Goal: Task Accomplishment & Management: Use online tool/utility

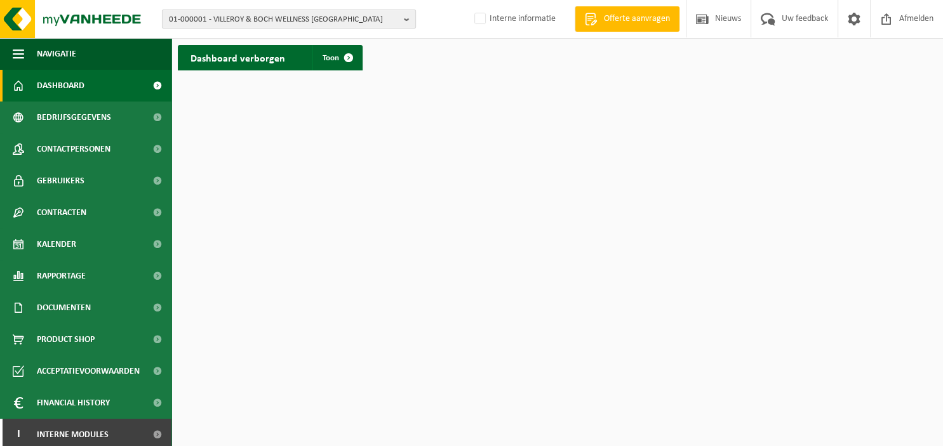
click at [404, 17] on button "01-000001 - VILLEROY & BOCH WELLNESS NV" at bounding box center [289, 19] width 254 height 19
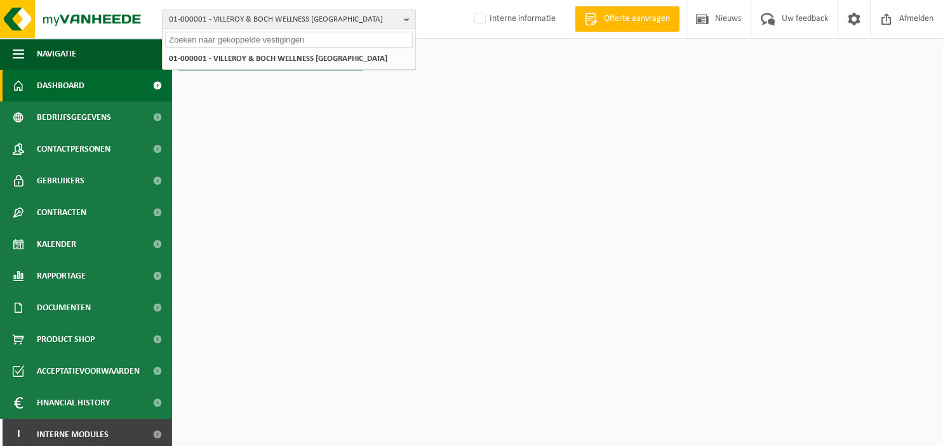
click at [239, 41] on input "text" at bounding box center [289, 40] width 248 height 16
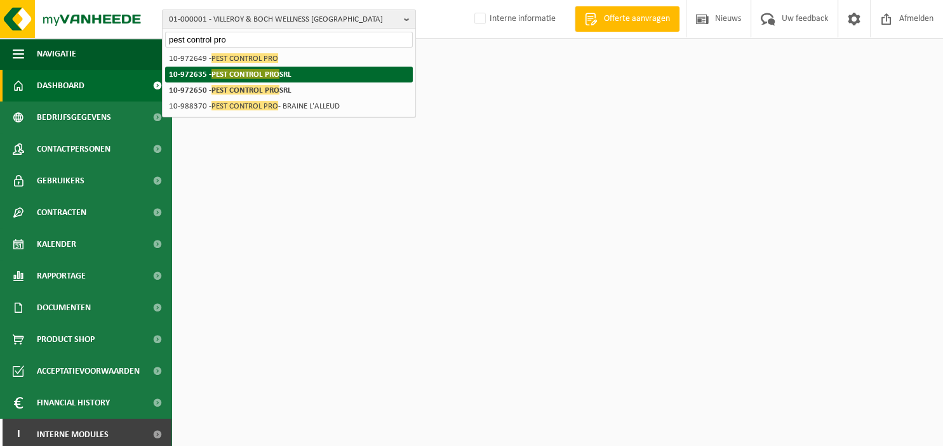
type input "pest control pro"
click at [197, 77] on strong "10-972635 - PEST CONTROL PRO SRL" at bounding box center [230, 74] width 123 height 10
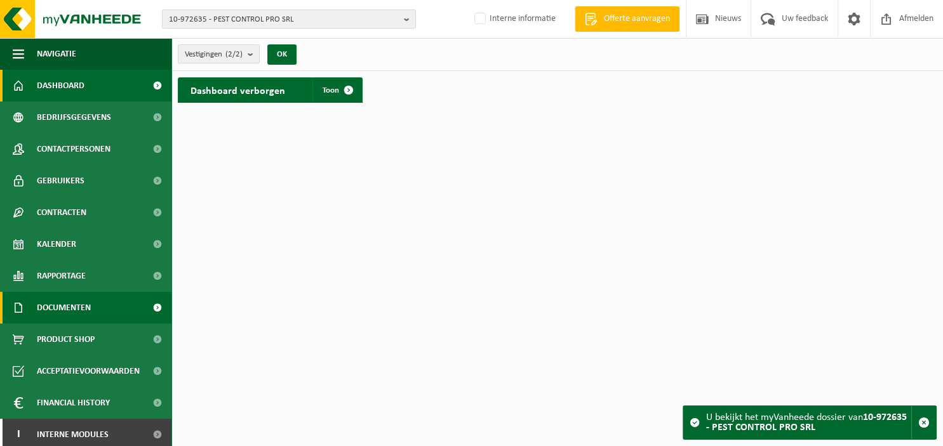
click at [98, 310] on link "Documenten" at bounding box center [85, 308] width 171 height 32
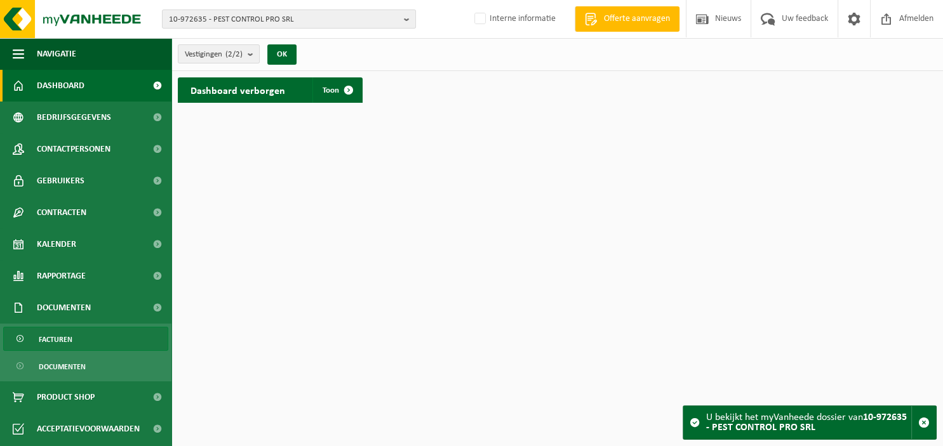
click at [85, 344] on link "Facturen" at bounding box center [85, 339] width 165 height 24
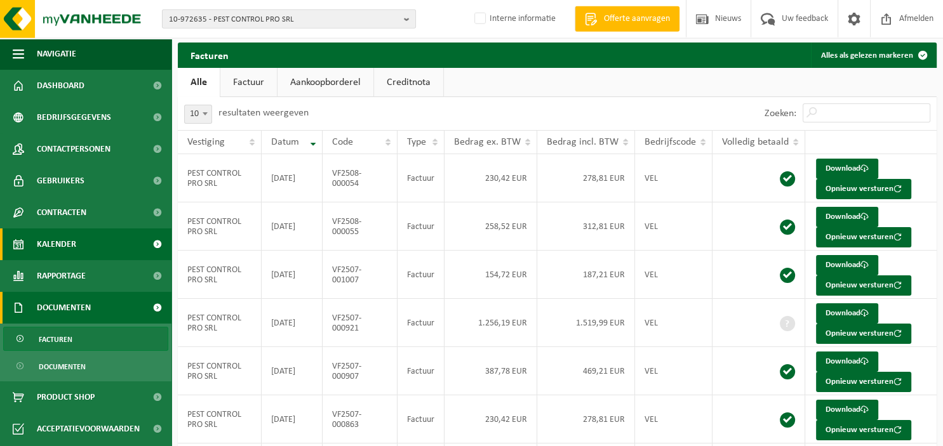
scroll to position [67, 0]
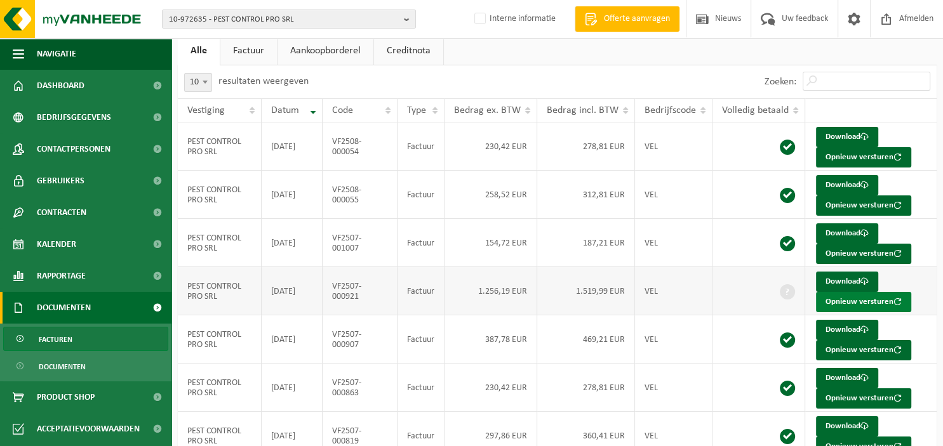
click at [865, 299] on button "Opnieuw versturen" at bounding box center [863, 302] width 95 height 20
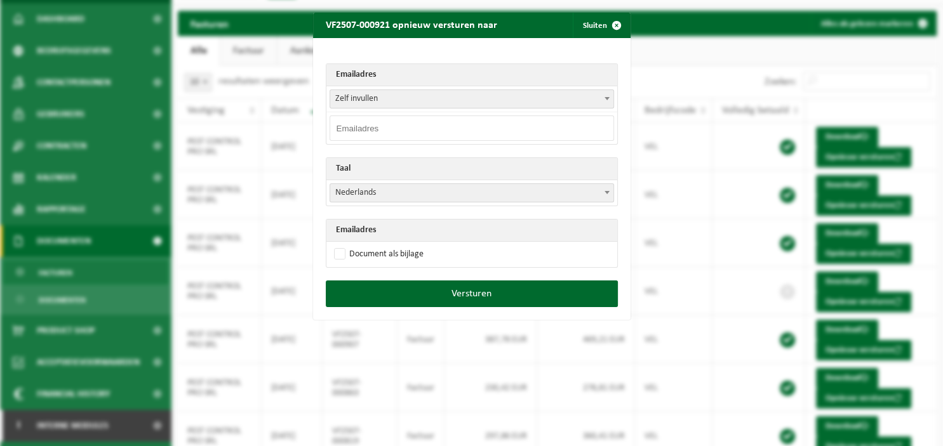
click at [514, 128] on input "email" at bounding box center [472, 128] width 284 height 25
paste input "thomas.collin@pestcontrolpro.be"
type input "thomas.collin@pestcontrolpro.be"
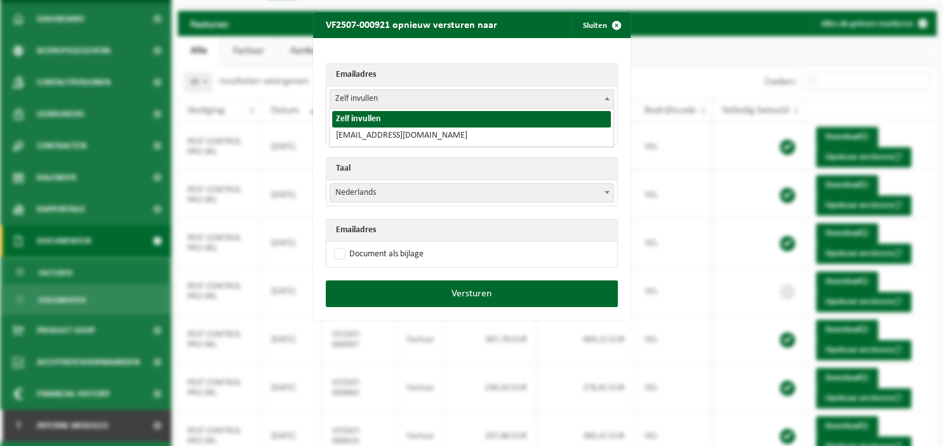
click at [608, 100] on span at bounding box center [607, 98] width 13 height 17
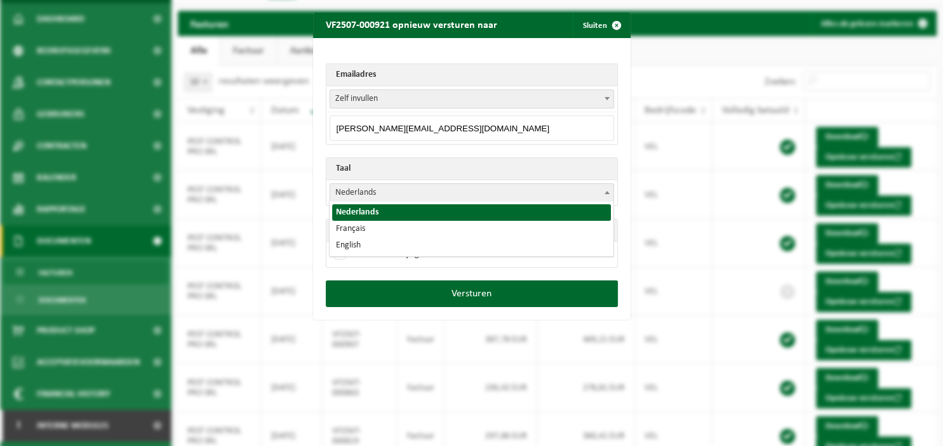
click at [605, 189] on span at bounding box center [607, 192] width 13 height 17
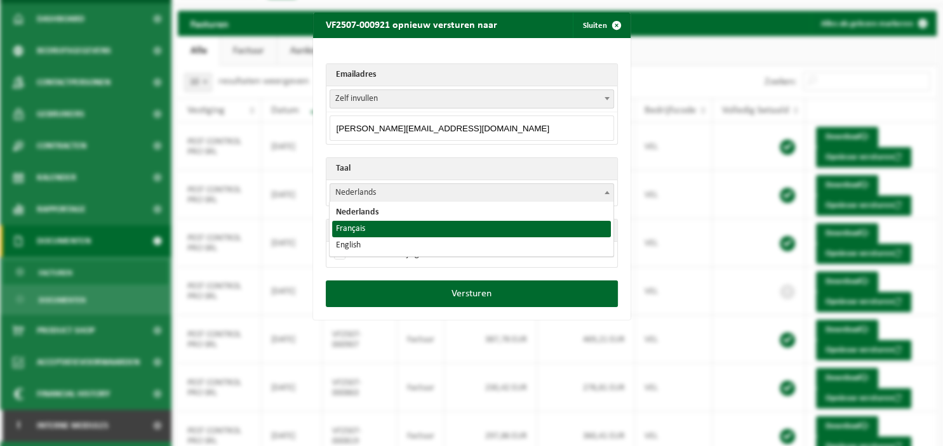
select select "fr"
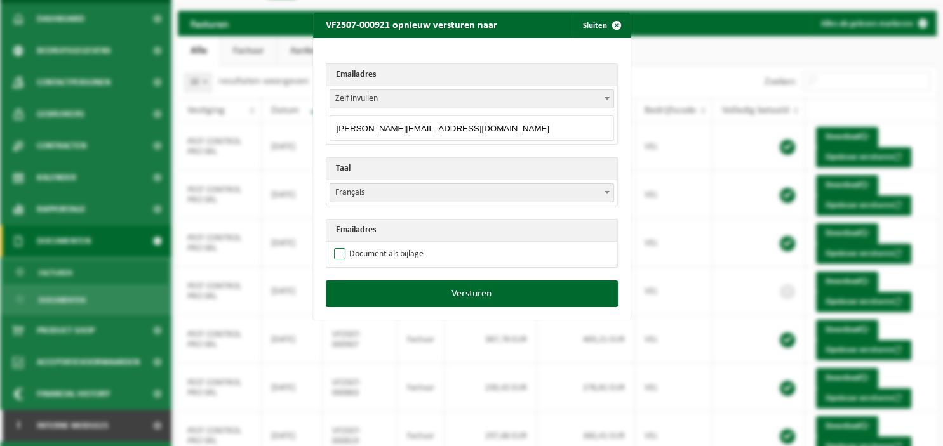
click at [399, 253] on label "Document als bijlage" at bounding box center [377, 254] width 92 height 19
click at [399, 245] on input "Document als bijlage" at bounding box center [488, 244] width 318 height 1
checkbox input "true"
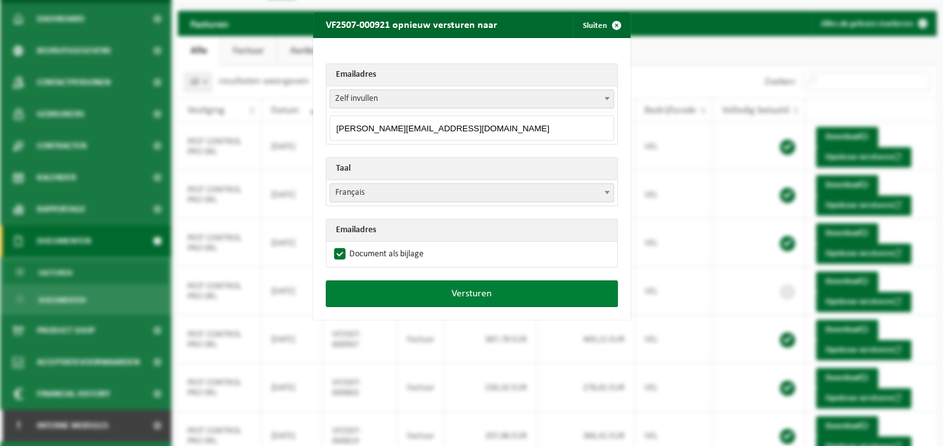
click at [420, 286] on button "Versturen" at bounding box center [472, 294] width 292 height 27
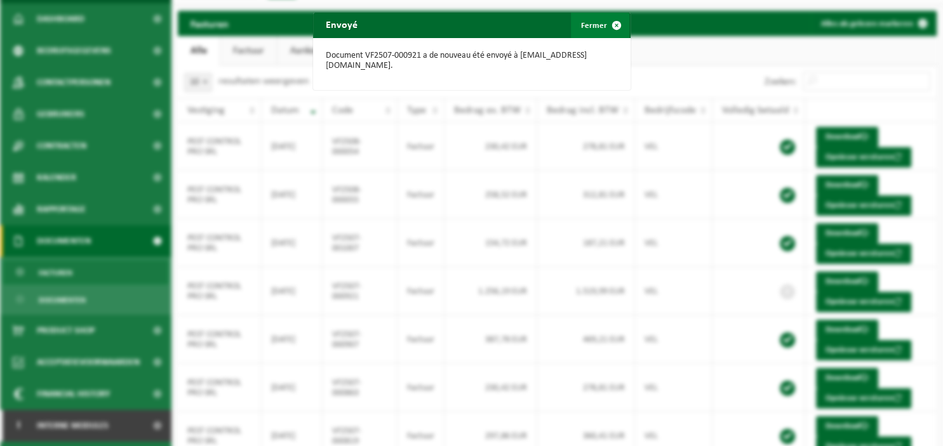
click at [611, 29] on span "button" at bounding box center [616, 25] width 25 height 25
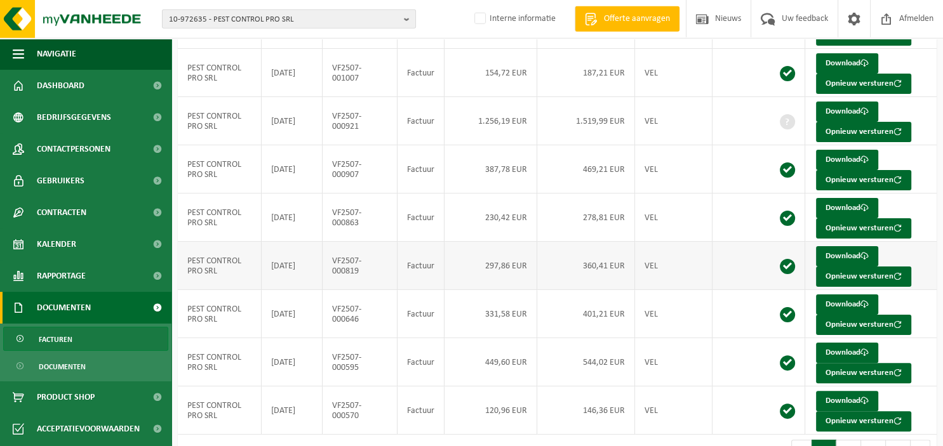
scroll to position [262, 0]
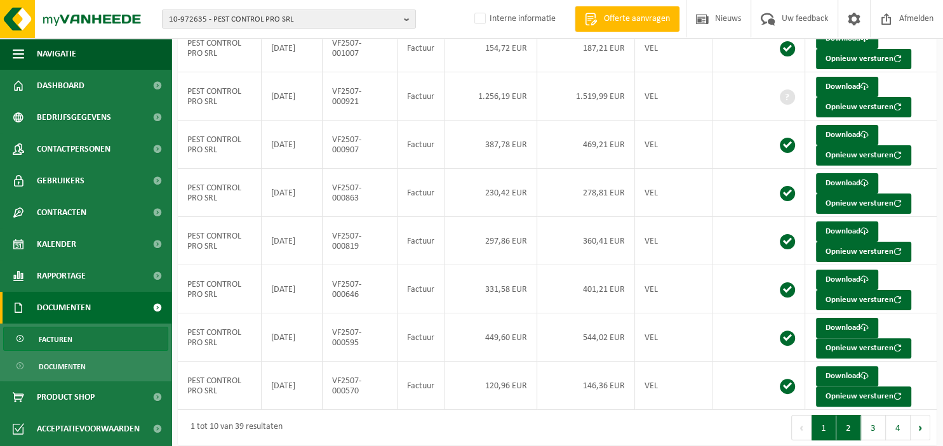
click at [845, 418] on button "2" at bounding box center [848, 427] width 25 height 25
click at [873, 418] on button "3" at bounding box center [873, 427] width 25 height 25
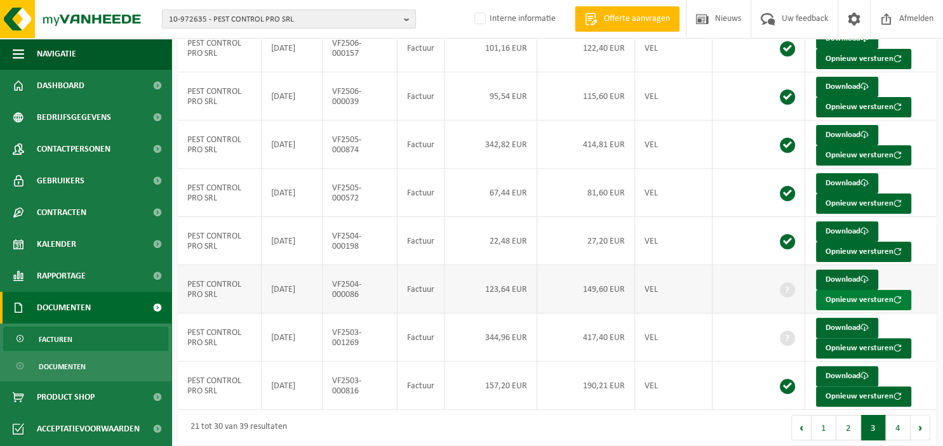
click at [836, 297] on button "Opnieuw versturen" at bounding box center [863, 300] width 95 height 20
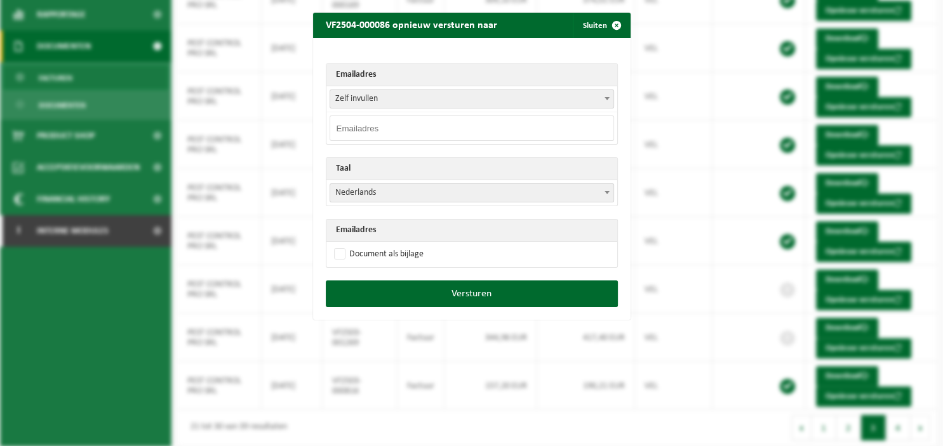
click at [455, 128] on input "email" at bounding box center [472, 128] width 284 height 25
paste input "thomas.collin@pestcontrolpro.be"
type input "thomas.collin@pestcontrolpro.be"
click at [606, 192] on b at bounding box center [607, 192] width 5 height 3
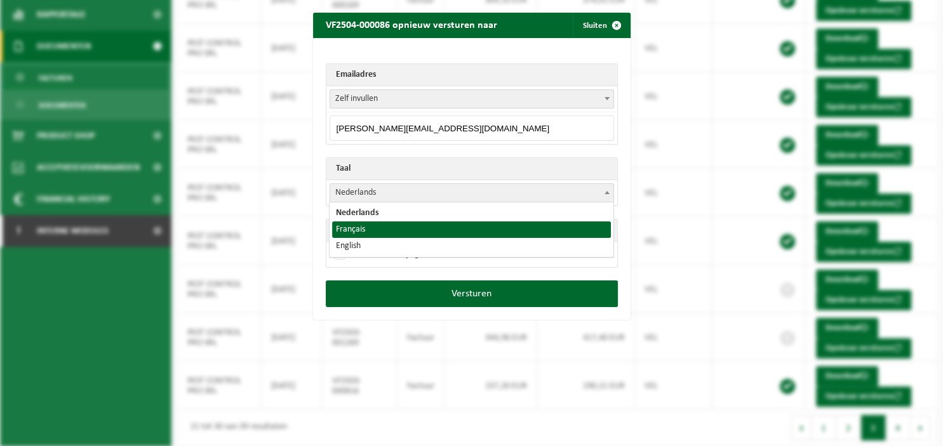
select select "fr"
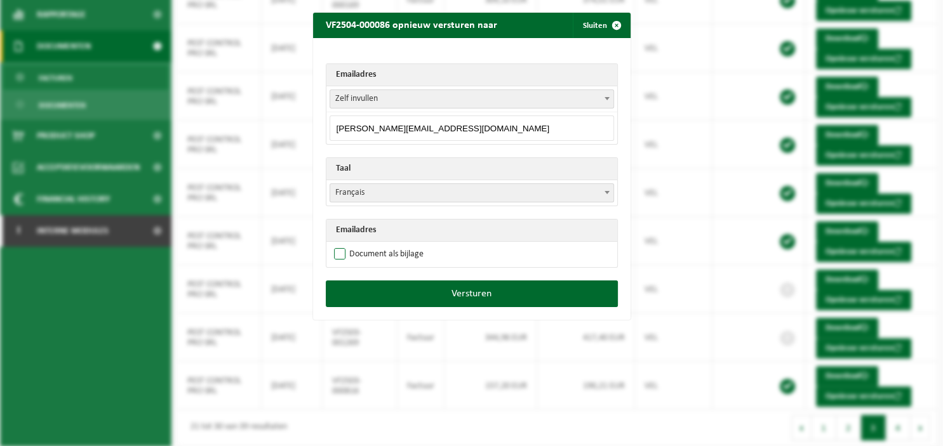
click at [402, 255] on label "Document als bijlage" at bounding box center [377, 254] width 92 height 19
click at [402, 245] on input "Document als bijlage" at bounding box center [488, 244] width 318 height 1
checkbox input "true"
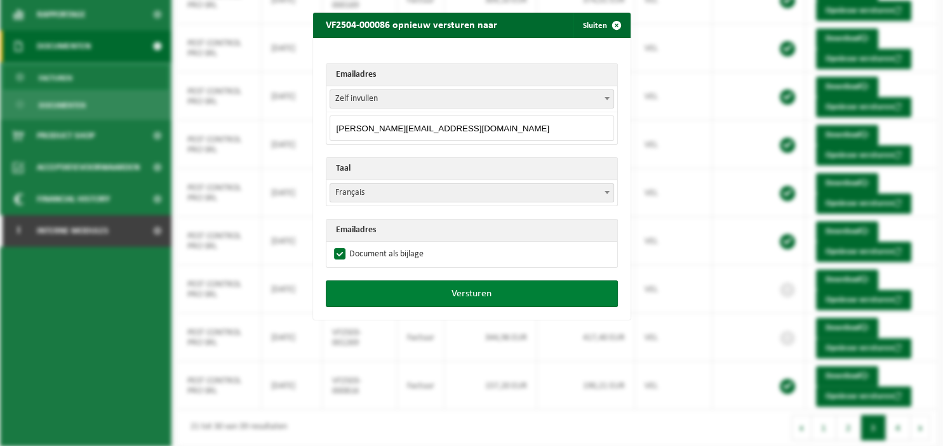
click at [453, 286] on button "Versturen" at bounding box center [472, 294] width 292 height 27
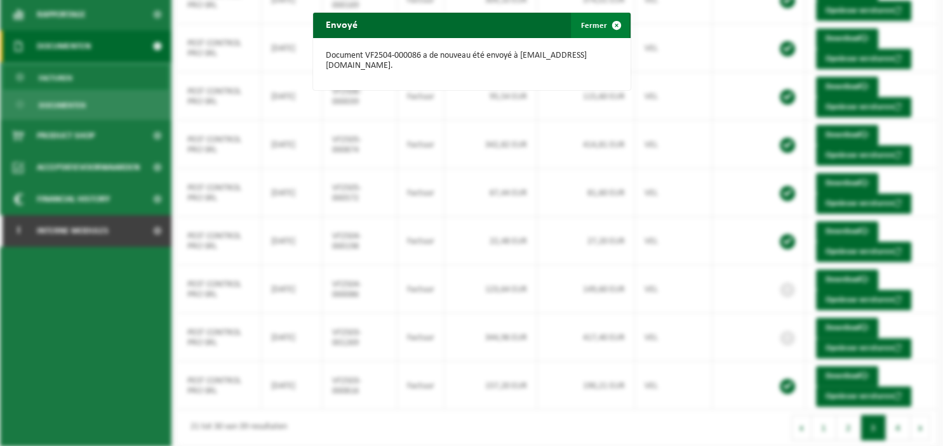
click at [617, 25] on span "button" at bounding box center [616, 25] width 25 height 25
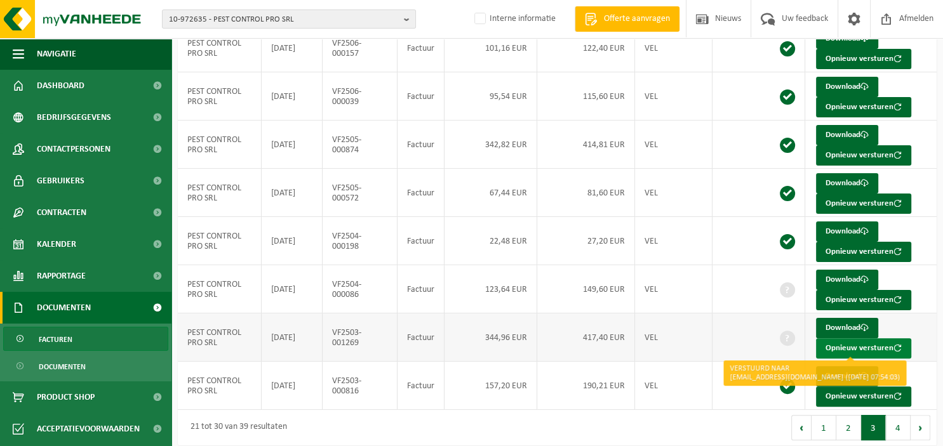
click at [839, 342] on button "Opnieuw versturen" at bounding box center [863, 348] width 95 height 20
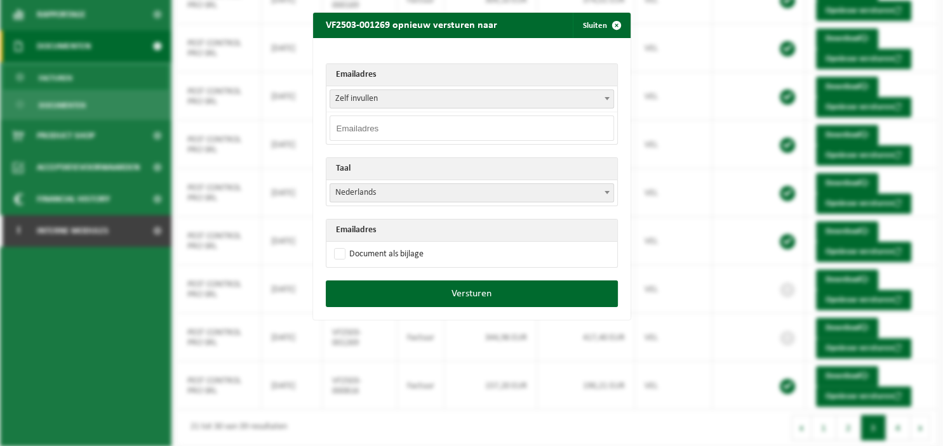
click at [497, 132] on input "email" at bounding box center [472, 128] width 284 height 25
paste input "thomas.collin@pestcontrolpro.be"
type input "thomas.collin@pestcontrolpro.be"
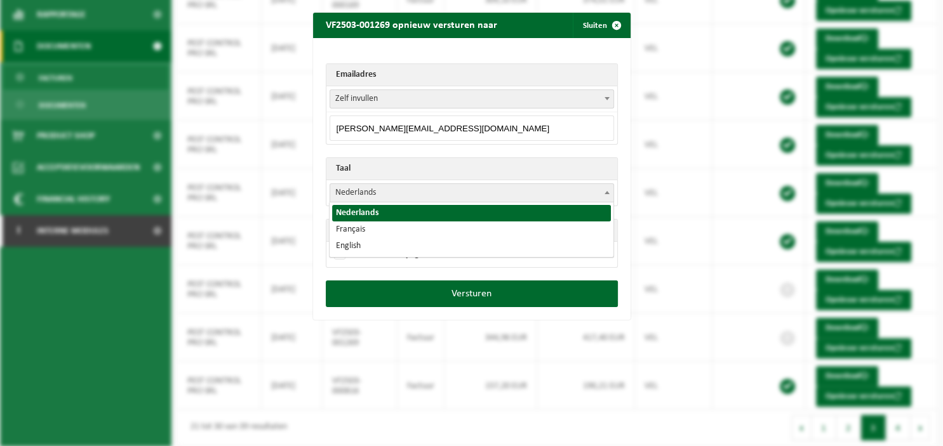
click at [606, 191] on b at bounding box center [607, 192] width 5 height 3
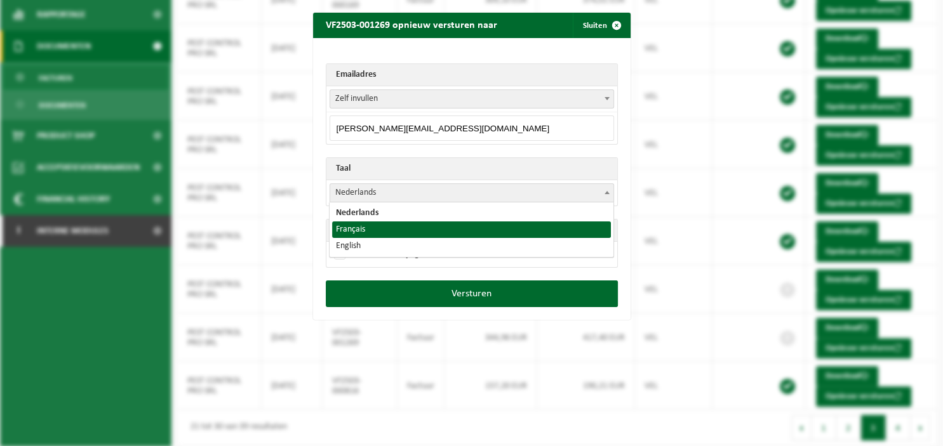
select select "fr"
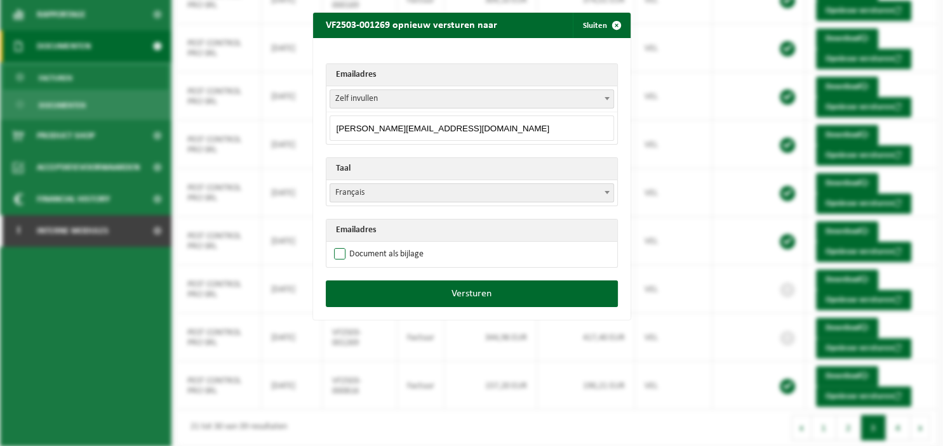
click at [377, 253] on label "Document als bijlage" at bounding box center [377, 254] width 92 height 19
click at [377, 245] on input "Document als bijlage" at bounding box center [488, 244] width 318 height 1
checkbox input "true"
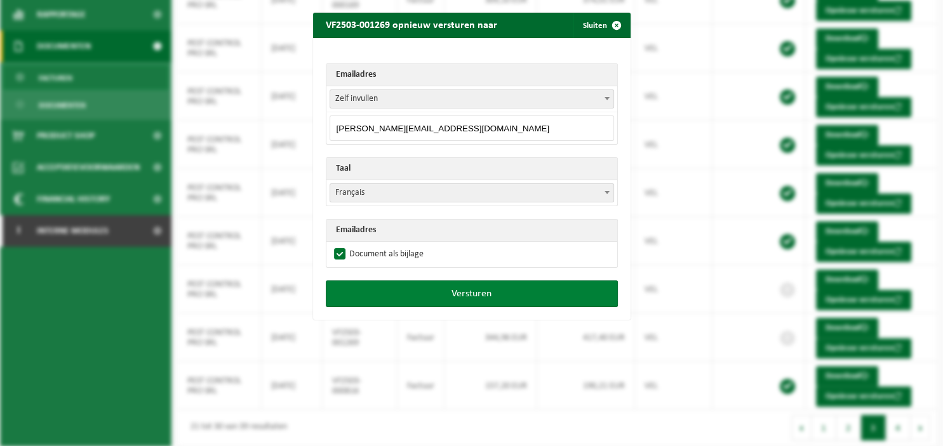
click at [468, 293] on button "Versturen" at bounding box center [472, 294] width 292 height 27
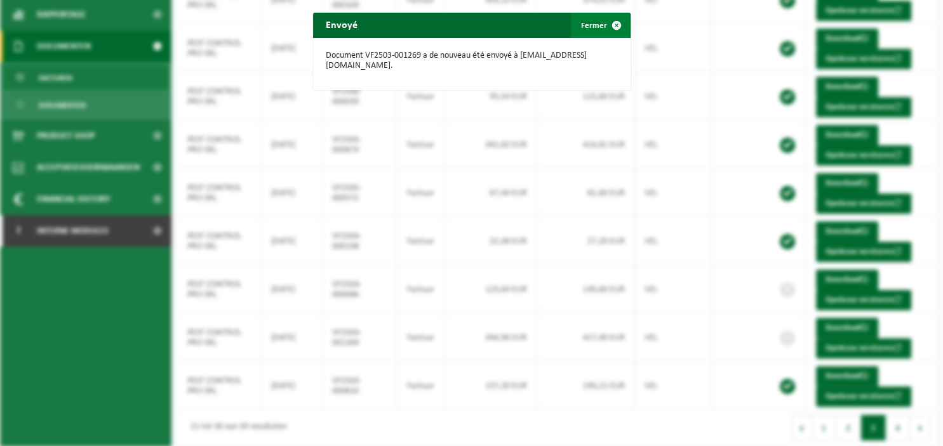
click at [616, 24] on span "button" at bounding box center [616, 25] width 25 height 25
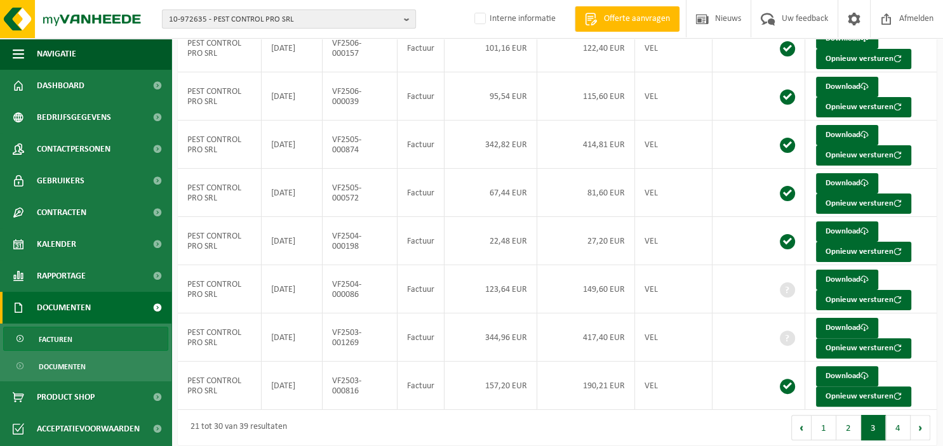
click at [405, 20] on b "button" at bounding box center [409, 19] width 11 height 18
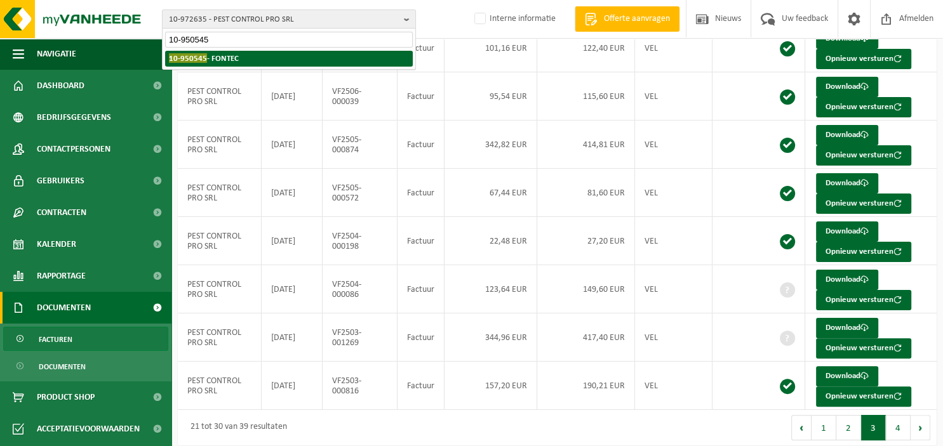
type input "10-950545"
click at [302, 57] on li "10-950545 - FONTEC" at bounding box center [289, 59] width 248 height 16
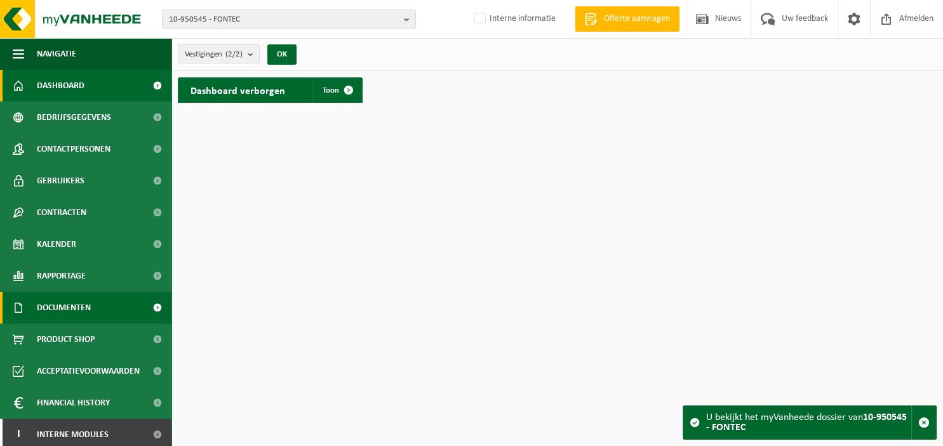
click at [79, 304] on span "Documenten" at bounding box center [64, 308] width 54 height 32
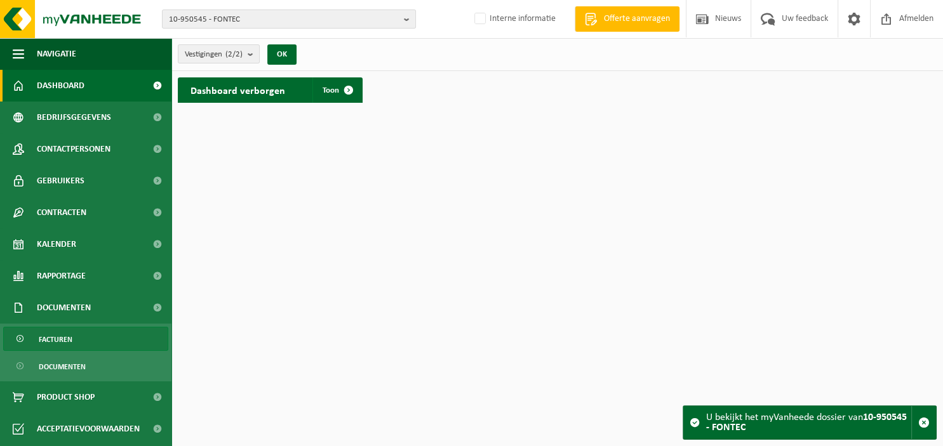
click at [72, 337] on link "Facturen" at bounding box center [85, 339] width 165 height 24
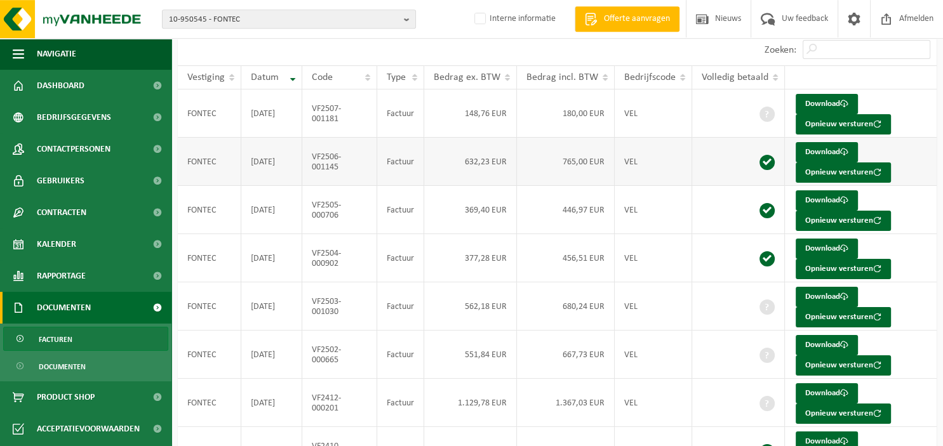
scroll to position [134, 0]
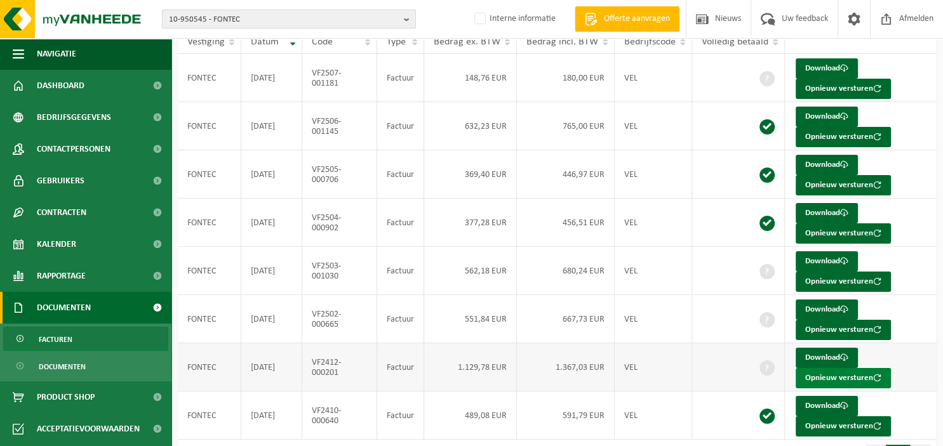
click at [829, 377] on button "Opnieuw versturen" at bounding box center [843, 378] width 95 height 20
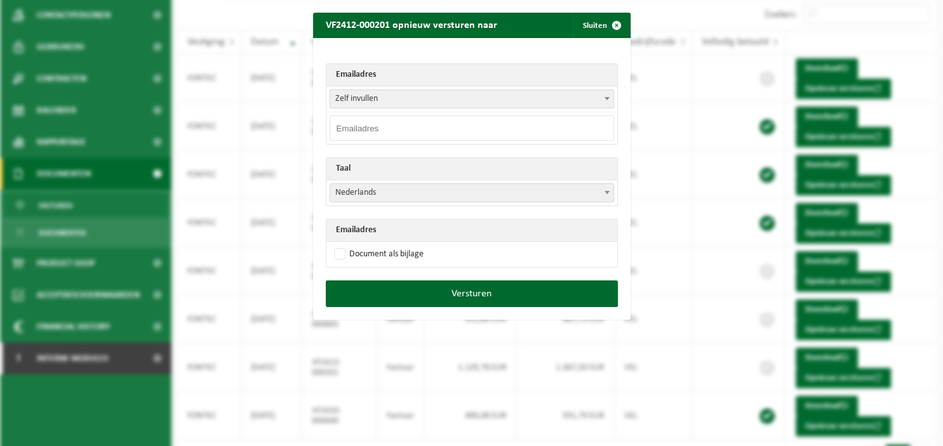
click at [400, 123] on input "email" at bounding box center [472, 128] width 284 height 25
paste input "frederic.waucquez@soletanche-bachy.com"
type input "frederic.waucquez@soletanche-bachy.com"
click at [379, 255] on label "Document als bijlage" at bounding box center [377, 254] width 92 height 19
click at [379, 245] on input "Document als bijlage" at bounding box center [488, 244] width 318 height 1
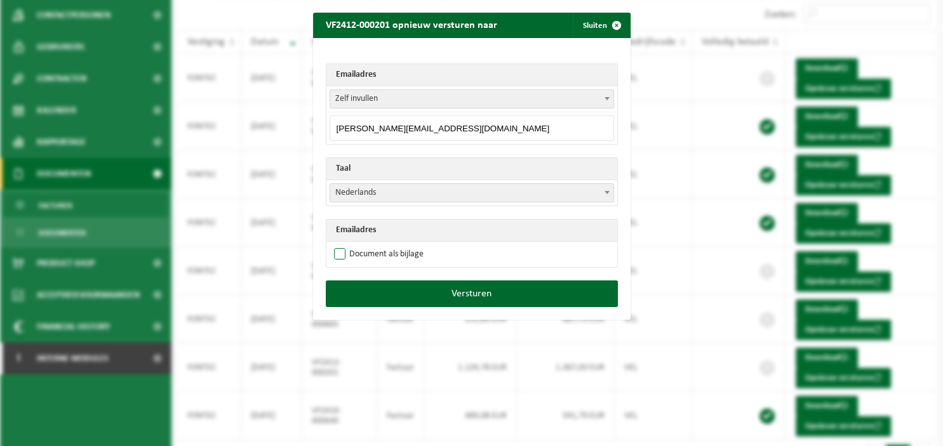
checkbox input "true"
click at [608, 191] on b at bounding box center [607, 192] width 5 height 3
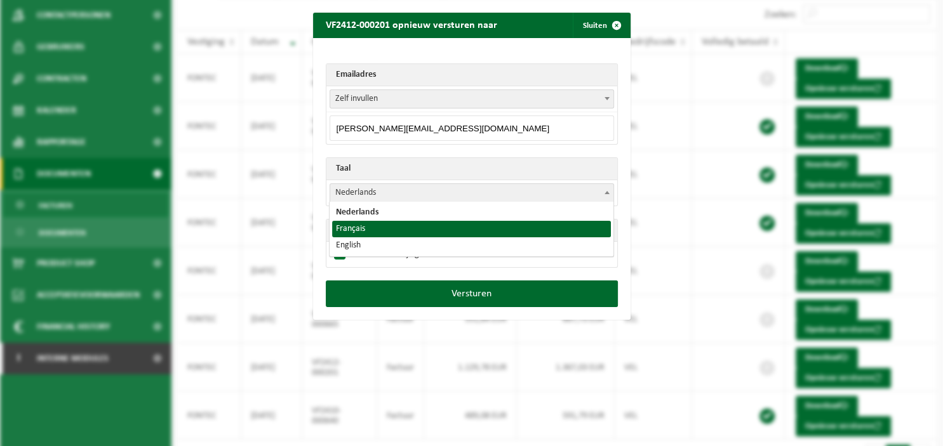
select select "fr"
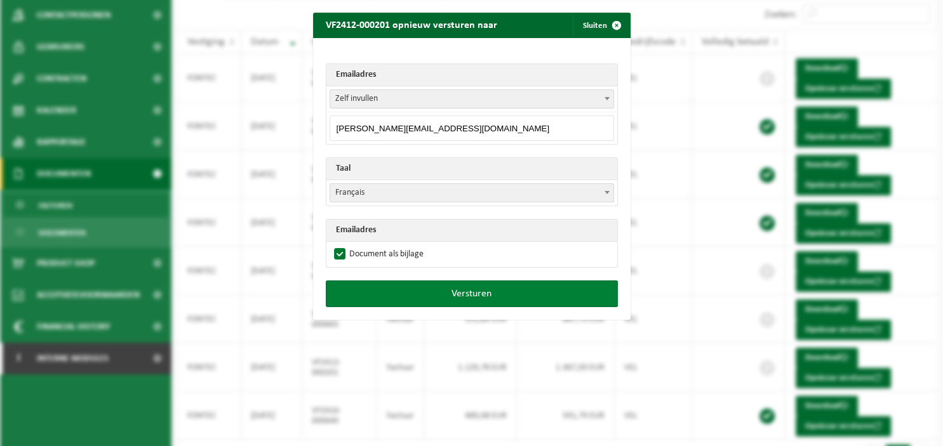
click at [445, 293] on button "Versturen" at bounding box center [472, 294] width 292 height 27
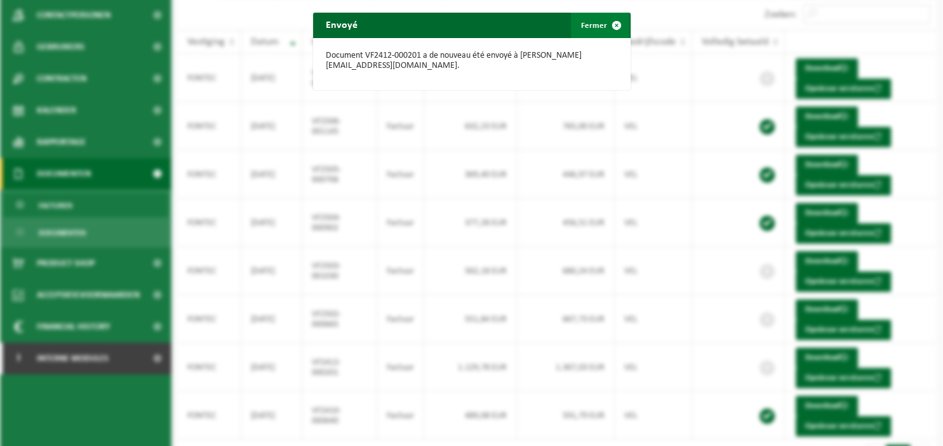
click at [616, 27] on span "button" at bounding box center [616, 25] width 25 height 25
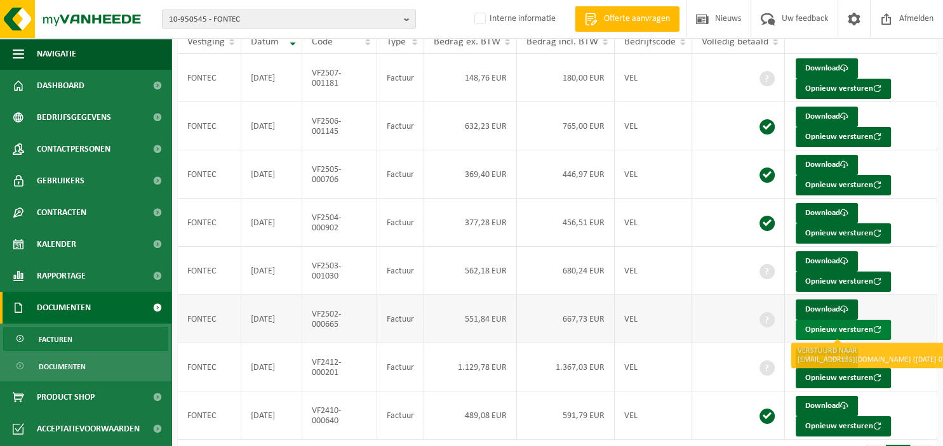
click at [812, 331] on button "Opnieuw versturen" at bounding box center [843, 330] width 95 height 20
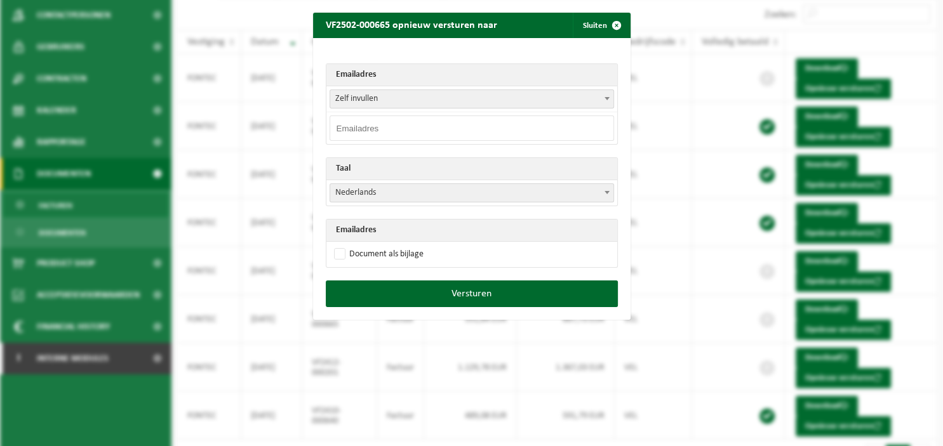
click at [476, 124] on input "email" at bounding box center [472, 128] width 284 height 25
paste input "frederic.waucquez@soletanche-bachy.com"
type input "frederic.waucquez@soletanche-bachy.com"
click at [613, 192] on span at bounding box center [607, 192] width 13 height 17
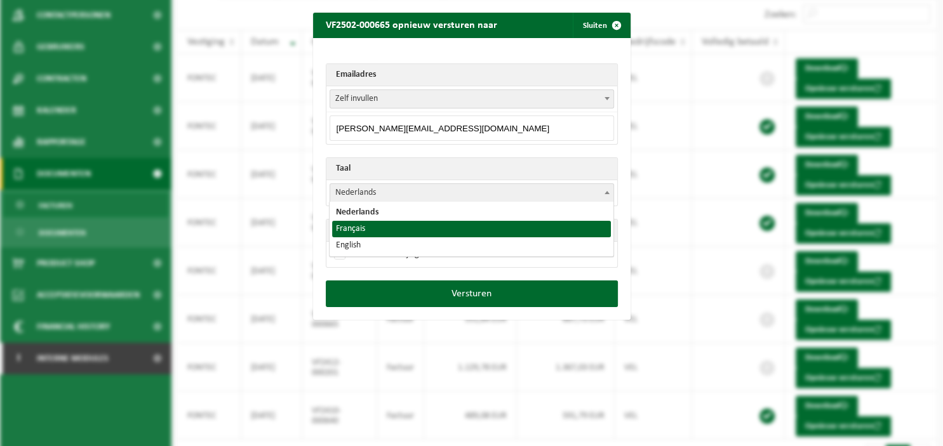
select select "fr"
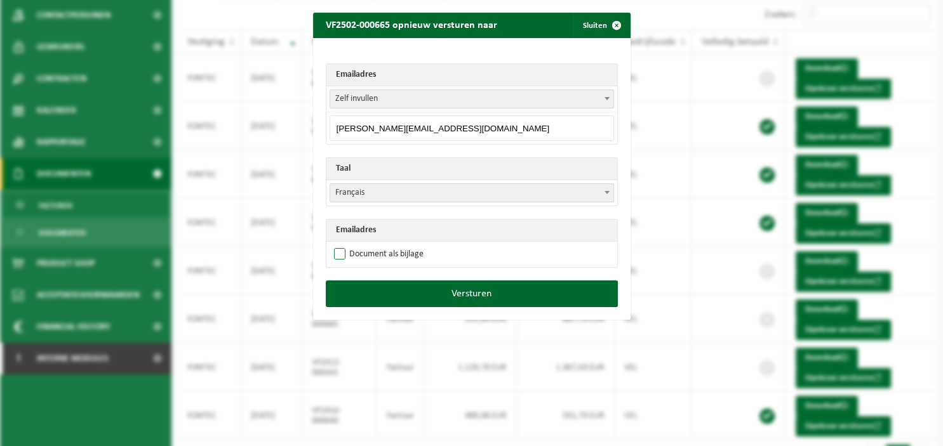
click at [387, 252] on label "Document als bijlage" at bounding box center [377, 254] width 92 height 19
click at [387, 245] on input "Document als bijlage" at bounding box center [488, 244] width 318 height 1
checkbox input "true"
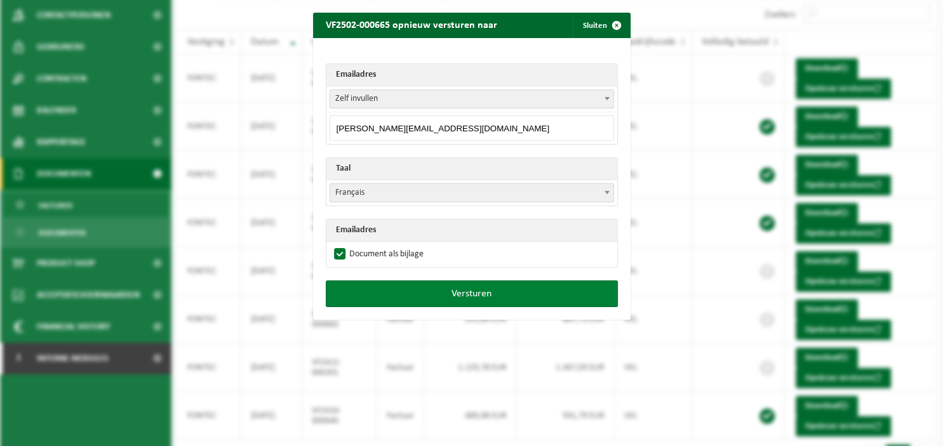
click at [417, 290] on button "Versturen" at bounding box center [472, 294] width 292 height 27
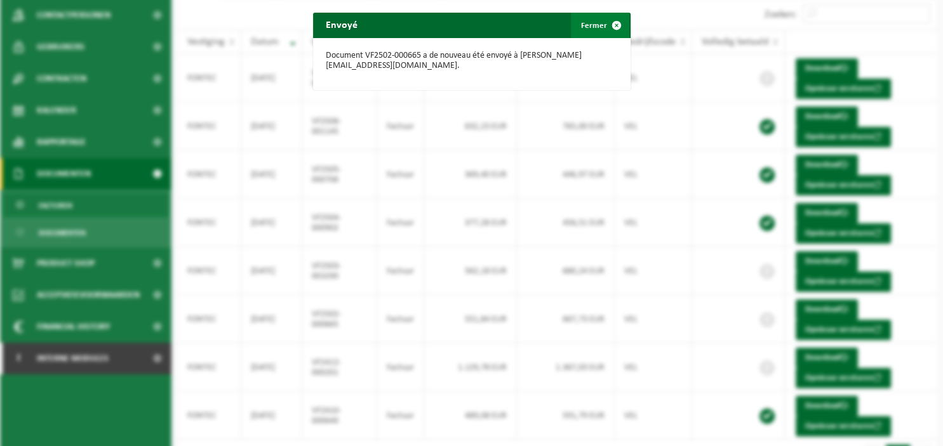
click at [612, 26] on span "button" at bounding box center [616, 25] width 25 height 25
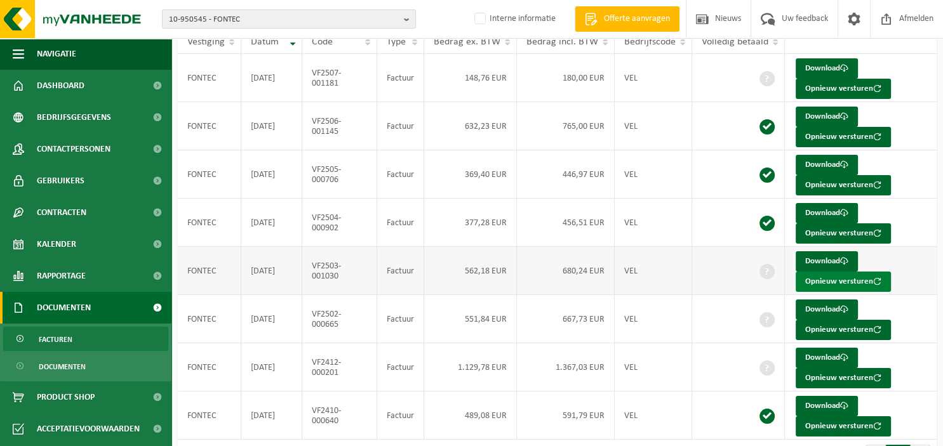
click at [806, 277] on button "Opnieuw versturen" at bounding box center [843, 282] width 95 height 20
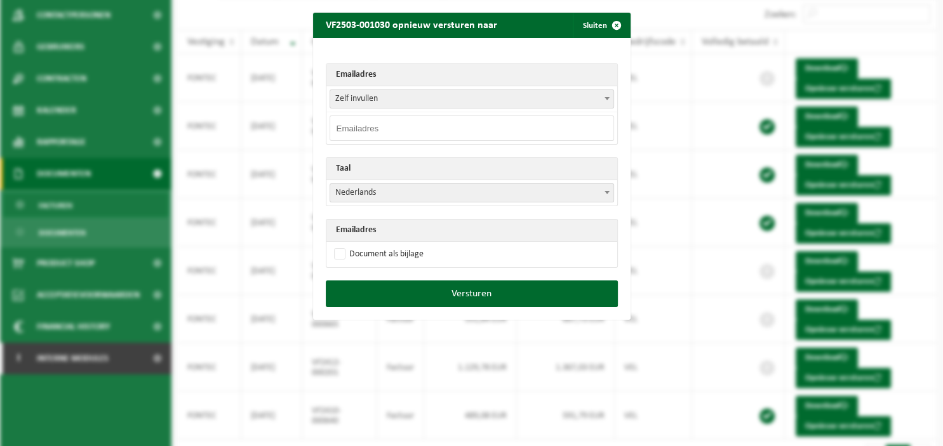
click at [497, 128] on input "email" at bounding box center [472, 128] width 284 height 25
paste input "frederic.waucquez@soletanche-bachy.com"
type input "frederic.waucquez@soletanche-bachy.com"
click at [612, 193] on span at bounding box center [607, 192] width 13 height 17
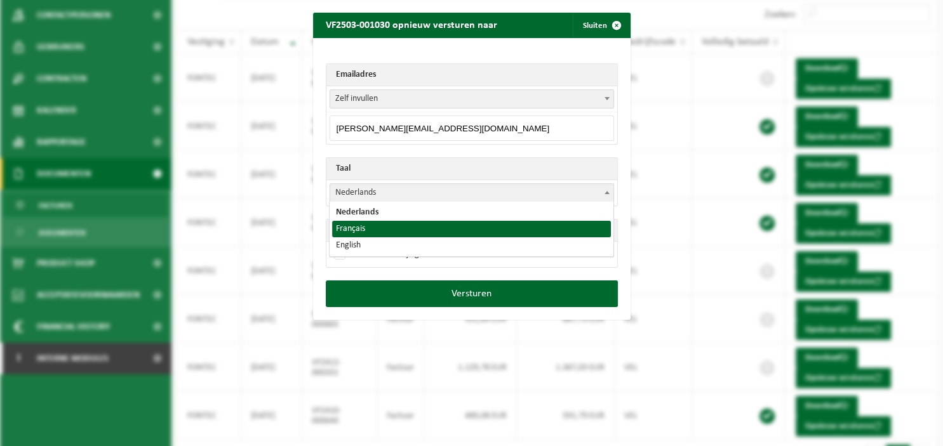
select select "fr"
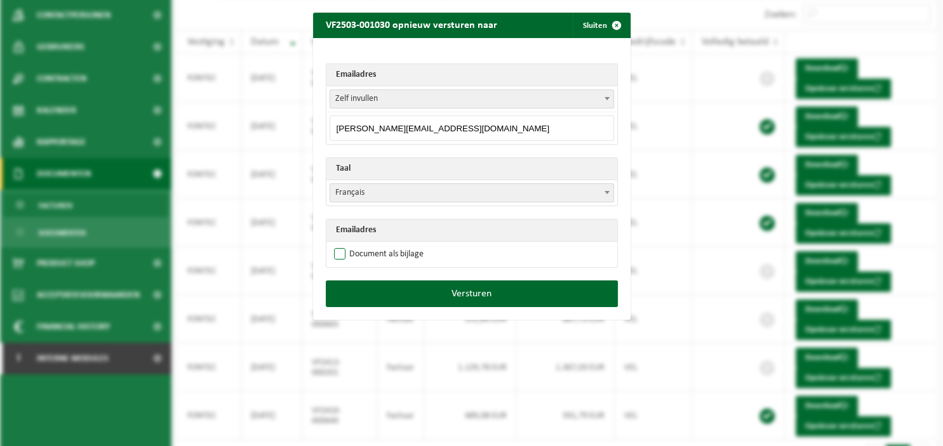
click at [408, 250] on label "Document als bijlage" at bounding box center [377, 254] width 92 height 19
click at [408, 245] on input "Document als bijlage" at bounding box center [488, 244] width 318 height 1
checkbox input "true"
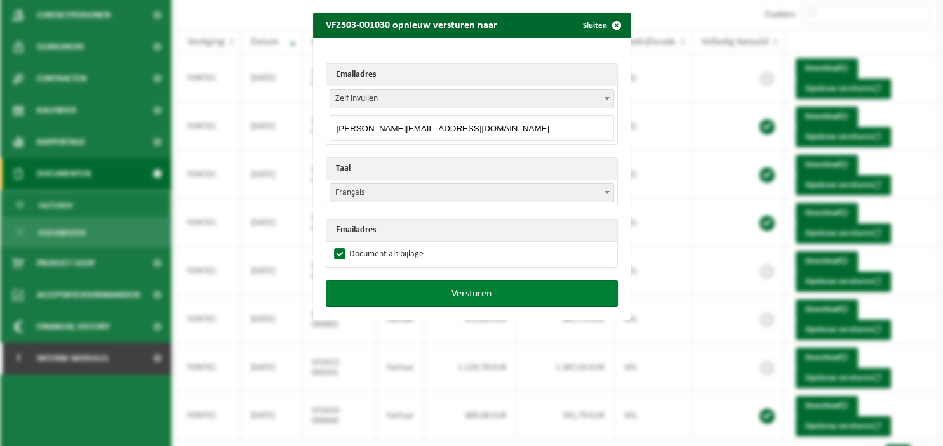
click at [439, 290] on button "Versturen" at bounding box center [472, 294] width 292 height 27
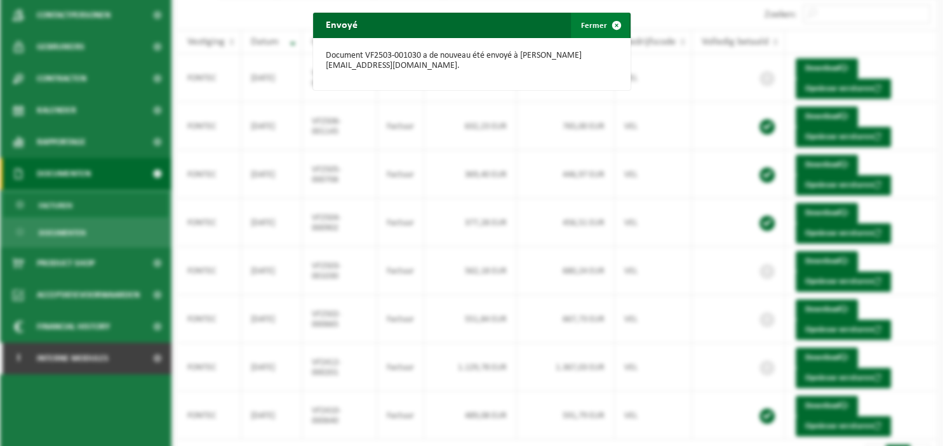
click at [608, 28] on span "button" at bounding box center [616, 25] width 25 height 25
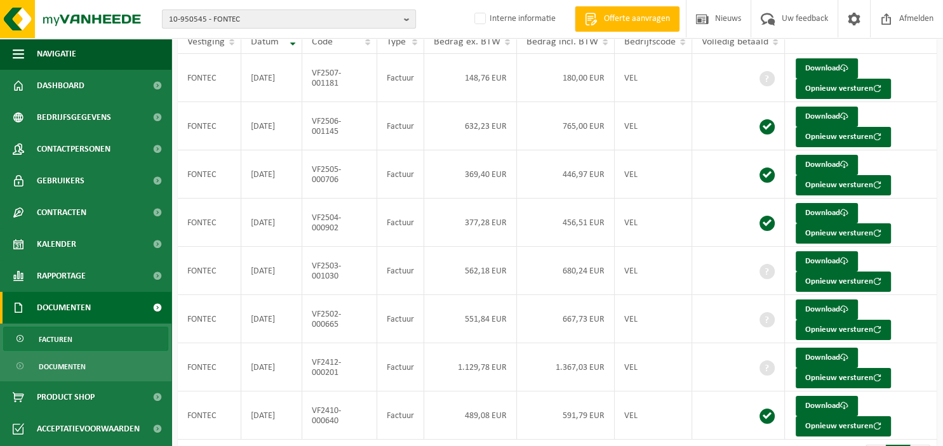
click at [408, 17] on b "button" at bounding box center [409, 19] width 11 height 18
type input "10-972804"
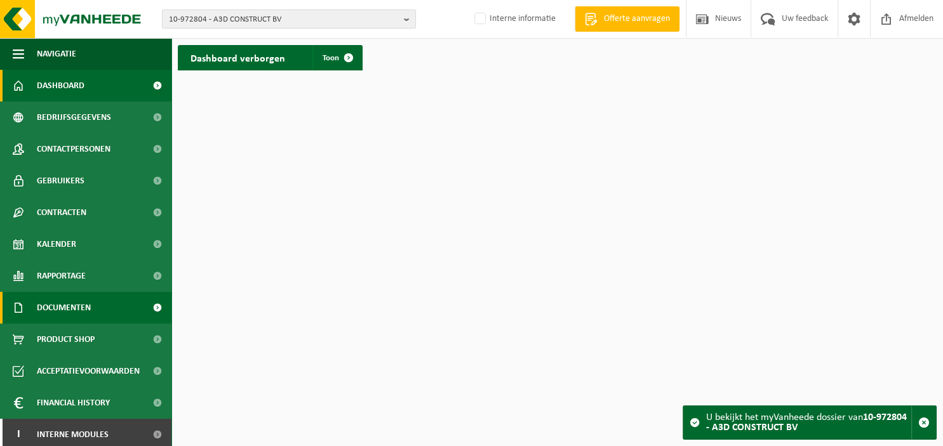
click at [62, 312] on span "Documenten" at bounding box center [64, 308] width 54 height 32
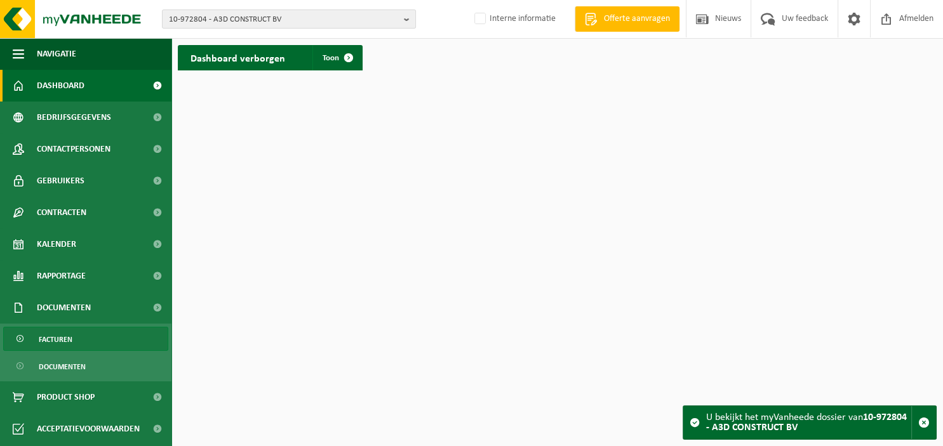
click at [72, 335] on span "Facturen" at bounding box center [56, 340] width 34 height 24
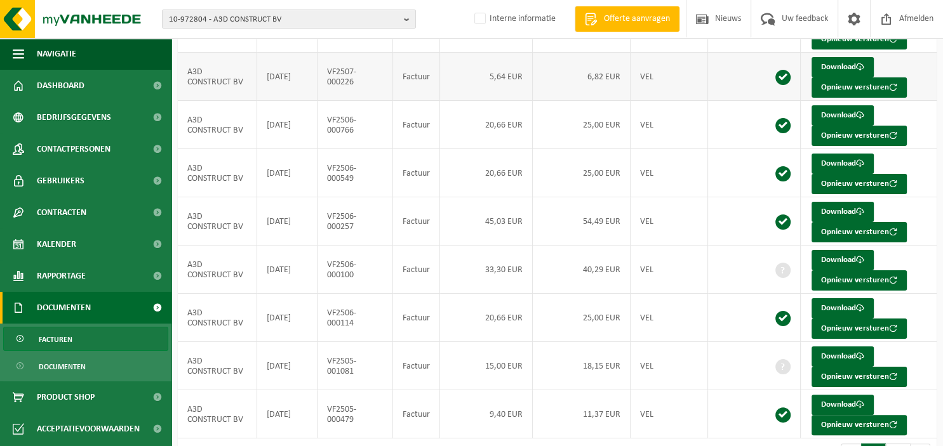
scroll to position [231, 0]
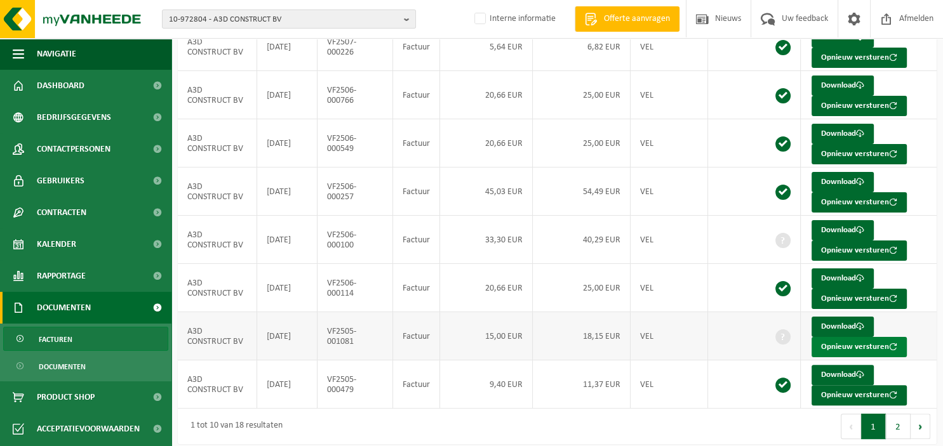
click at [832, 344] on button "Opnieuw versturen" at bounding box center [859, 347] width 95 height 20
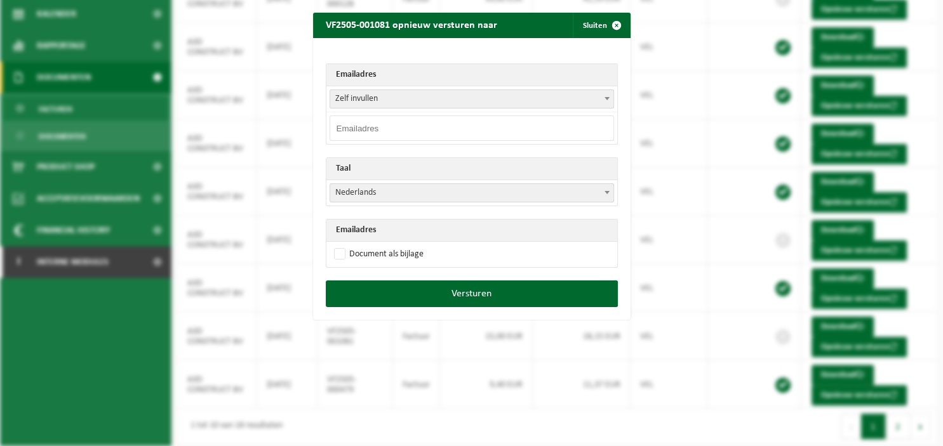
click at [537, 124] on input "email" at bounding box center [472, 128] width 284 height 25
paste input "[EMAIL_ADDRESS][DOMAIN_NAME]"
type input "[EMAIL_ADDRESS][DOMAIN_NAME]"
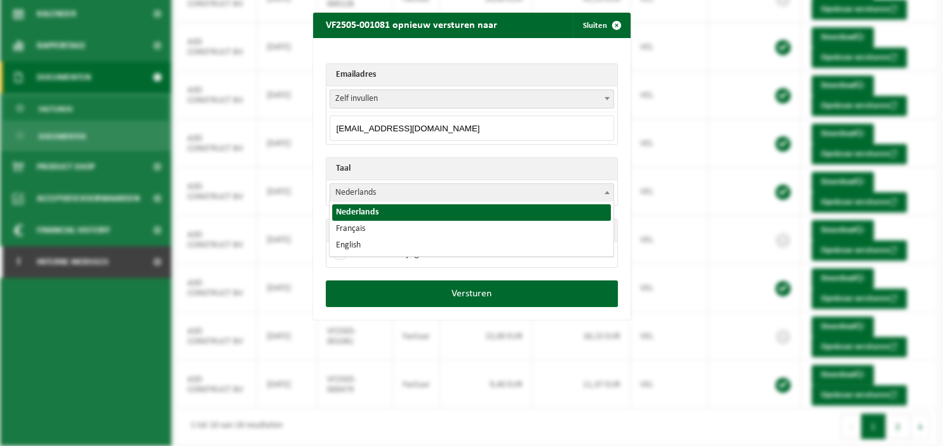
click at [606, 189] on span at bounding box center [607, 192] width 13 height 17
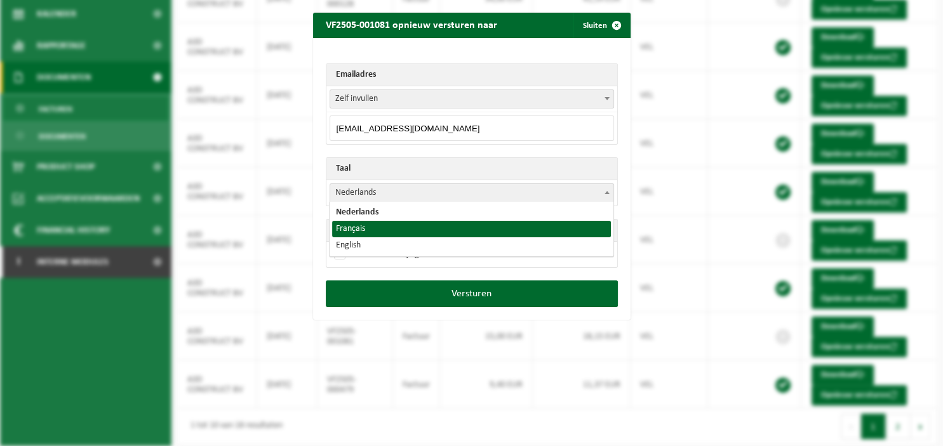
select select "fr"
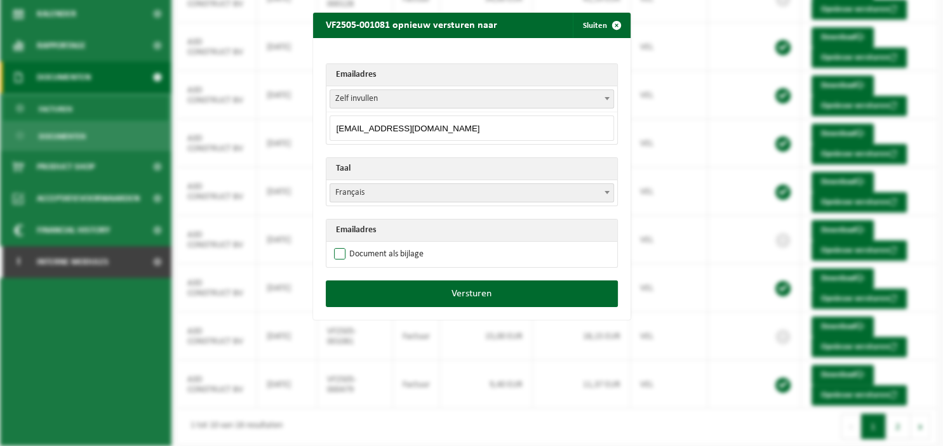
click at [389, 248] on label "Document als bijlage" at bounding box center [377, 254] width 92 height 19
click at [389, 245] on input "Document als bijlage" at bounding box center [488, 244] width 318 height 1
checkbox input "true"
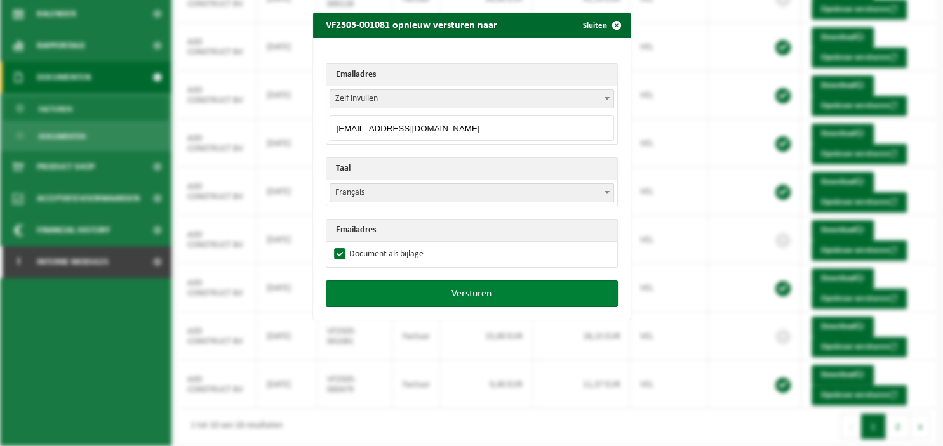
click at [418, 297] on button "Versturen" at bounding box center [472, 294] width 292 height 27
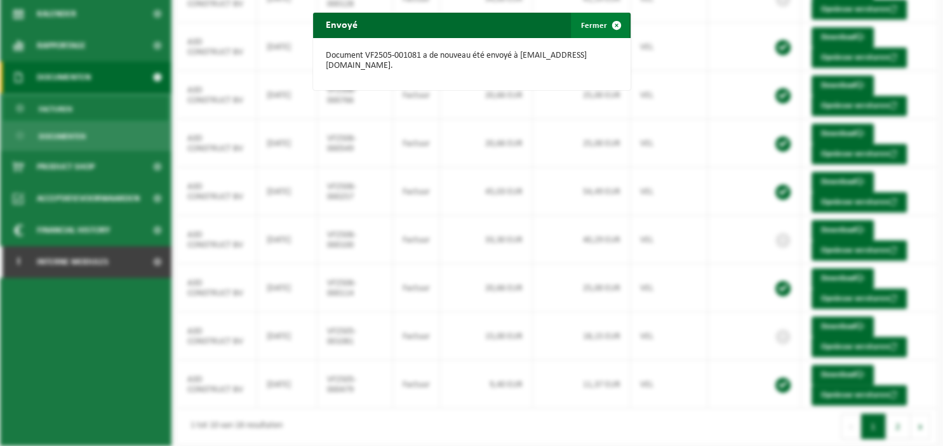
click at [617, 24] on span "button" at bounding box center [616, 25] width 25 height 25
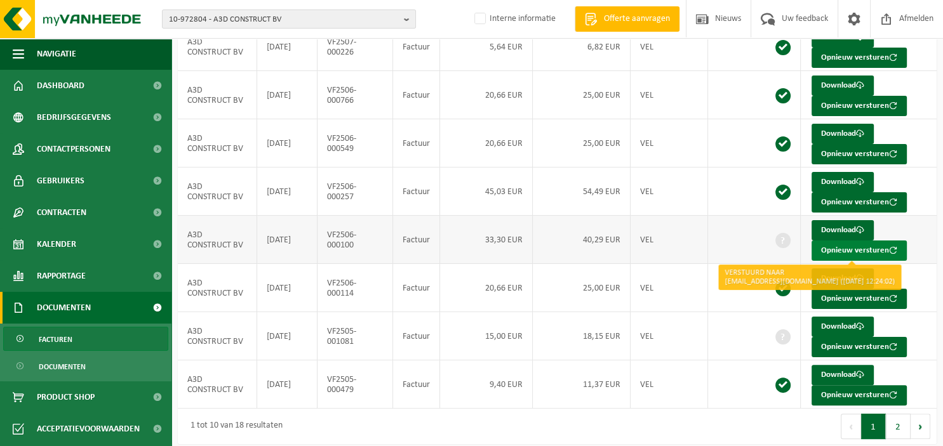
click at [833, 246] on button "Opnieuw versturen" at bounding box center [859, 251] width 95 height 20
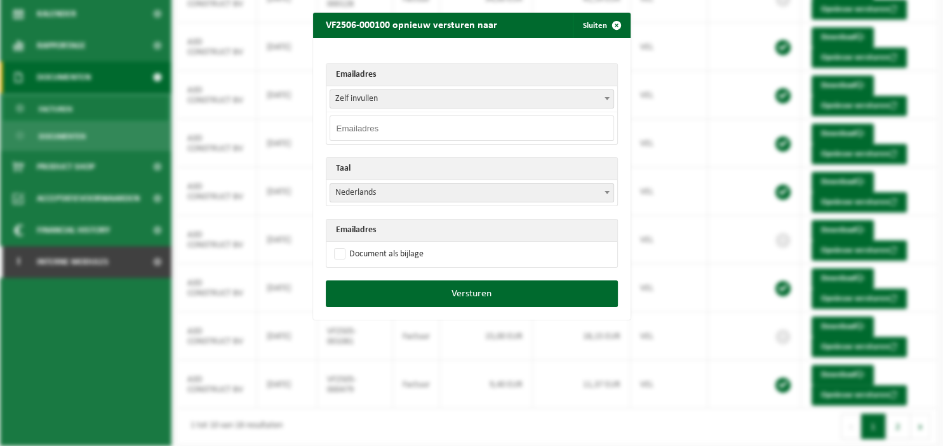
click at [457, 129] on input "email" at bounding box center [472, 128] width 284 height 25
paste input "[EMAIL_ADDRESS][DOMAIN_NAME]"
type input "[EMAIL_ADDRESS][DOMAIN_NAME]"
click at [606, 191] on b at bounding box center [607, 192] width 5 height 3
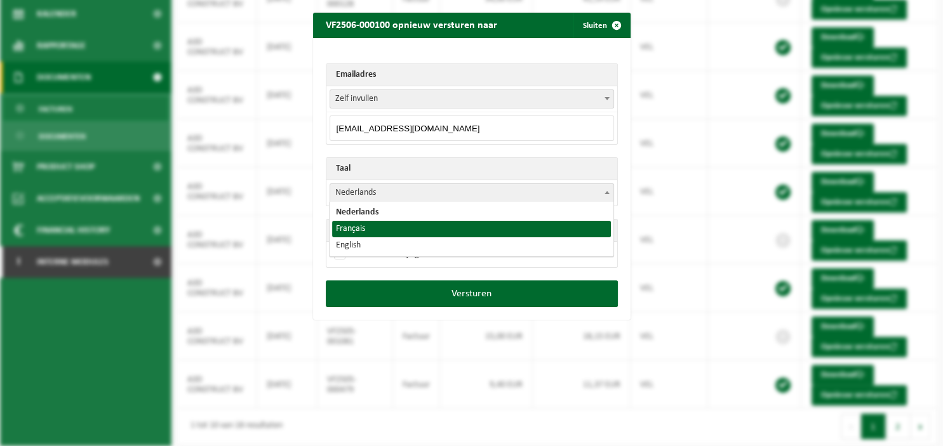
select select "fr"
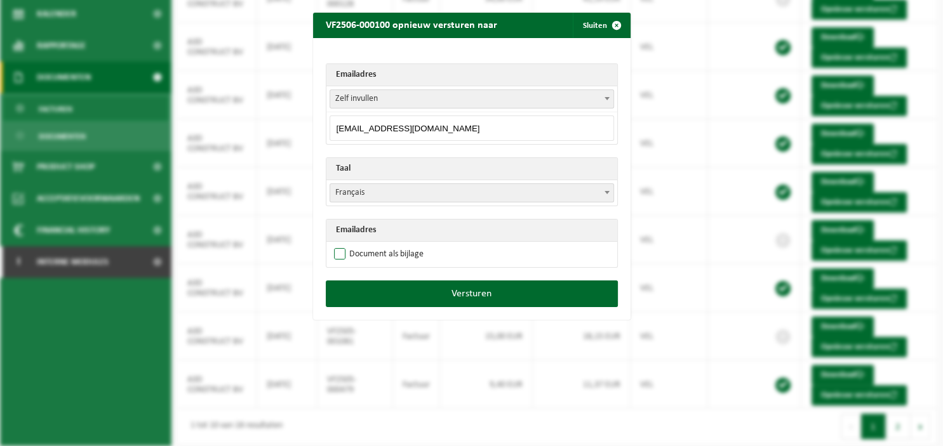
click at [408, 251] on label "Document als bijlage" at bounding box center [377, 254] width 92 height 19
click at [408, 245] on input "Document als bijlage" at bounding box center [488, 244] width 318 height 1
checkbox input "true"
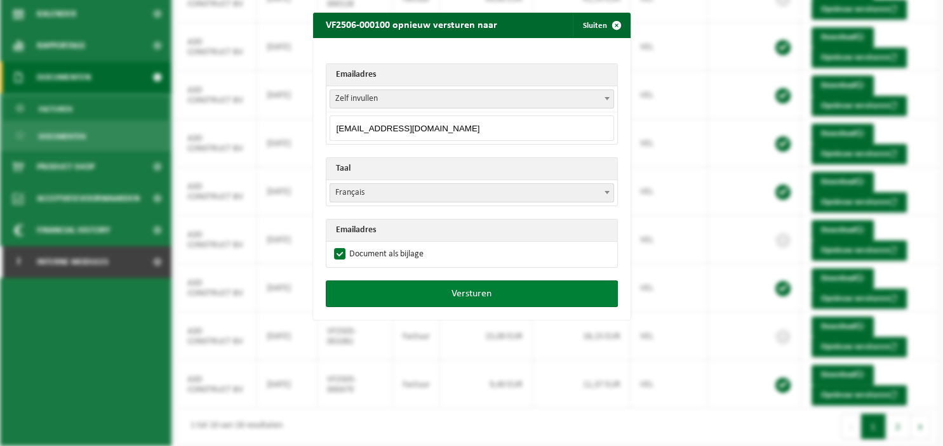
click at [430, 287] on button "Versturen" at bounding box center [472, 294] width 292 height 27
